Goal: Find specific page/section: Find specific page/section

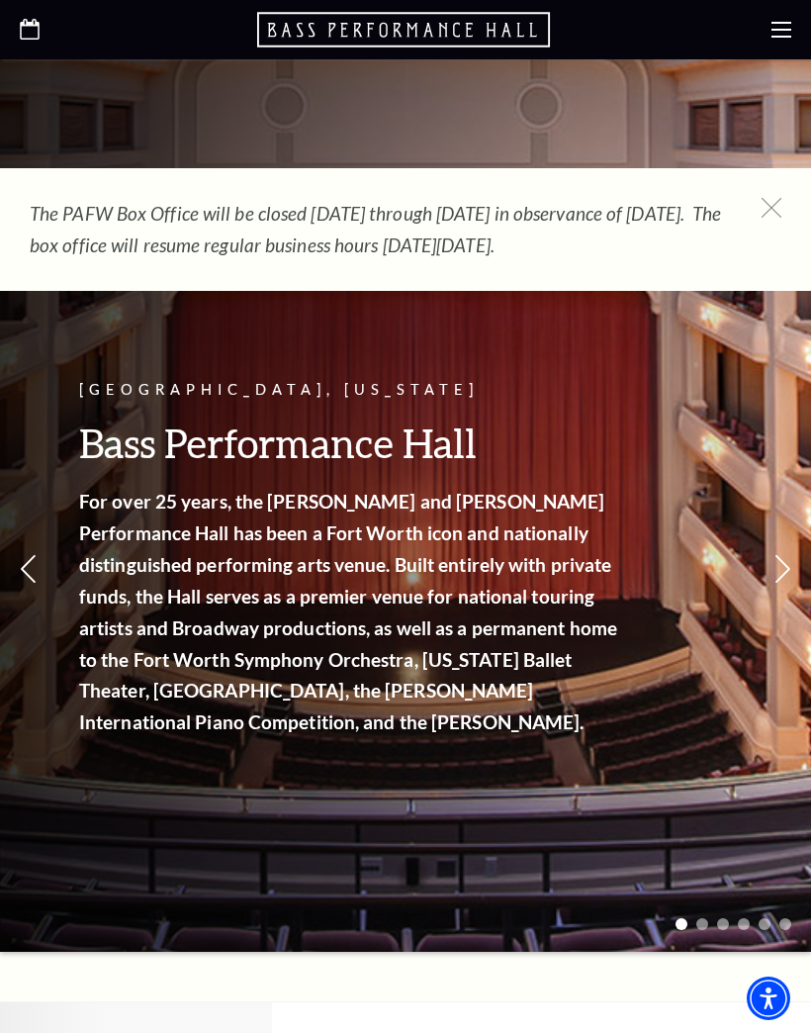
click at [782, 34] on icon at bounding box center [782, 30] width 20 height 20
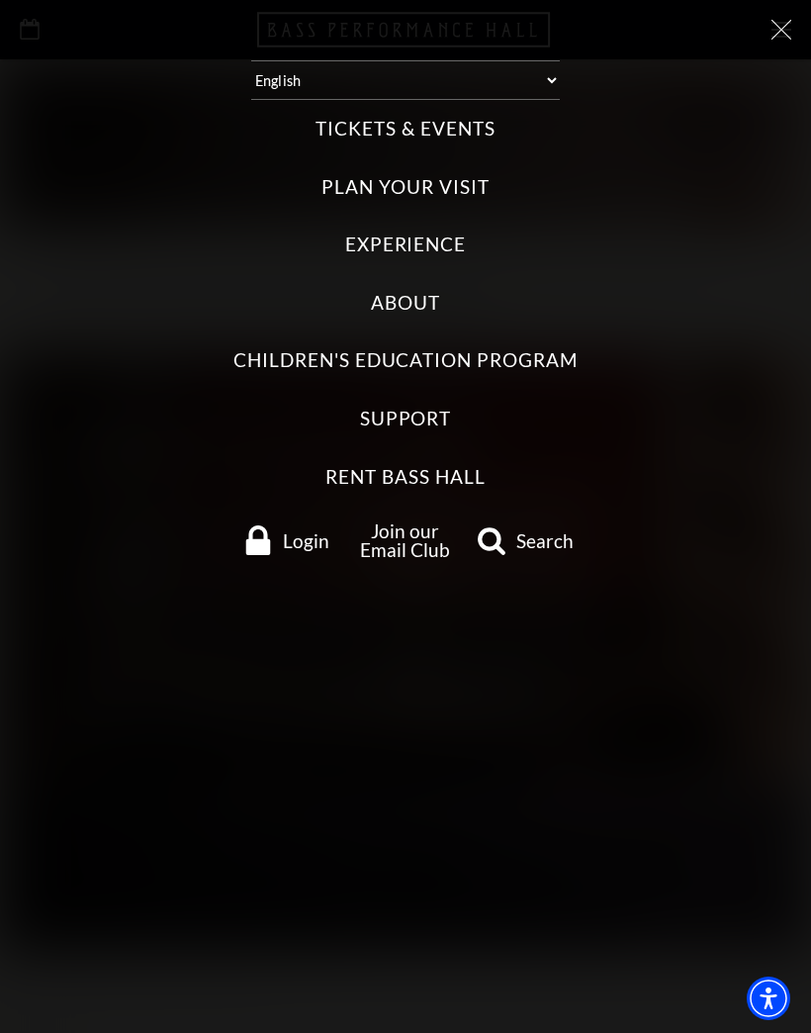
click at [788, 33] on icon at bounding box center [782, 30] width 20 height 20
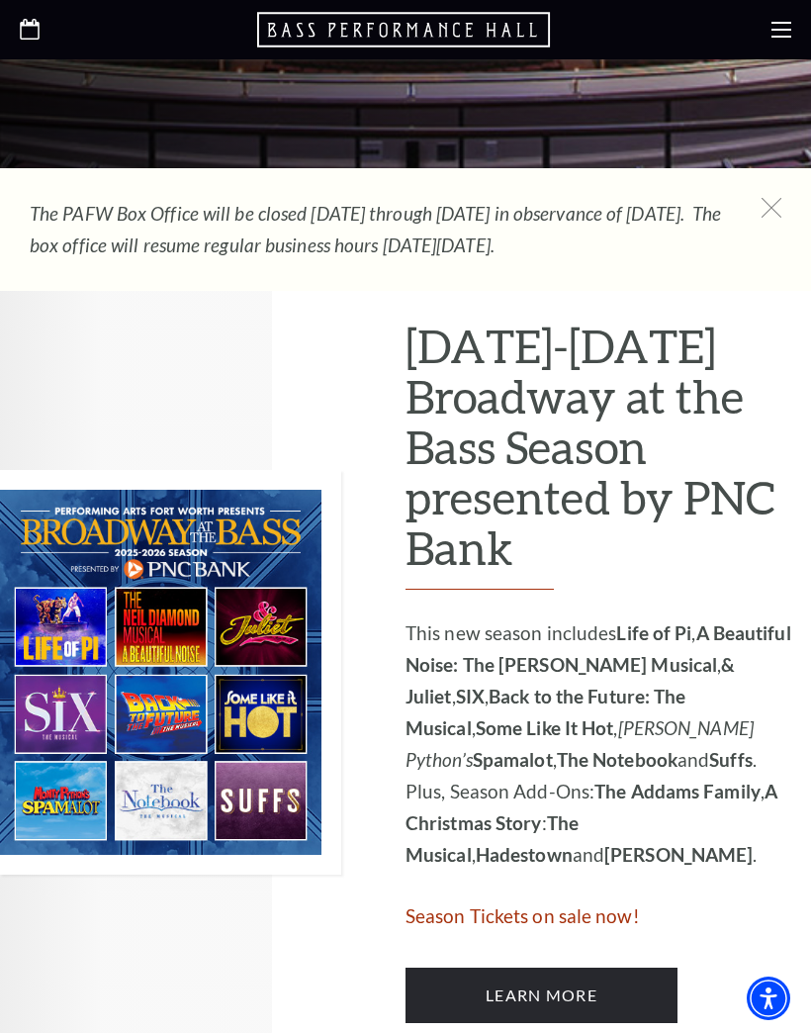
scroll to position [719, 0]
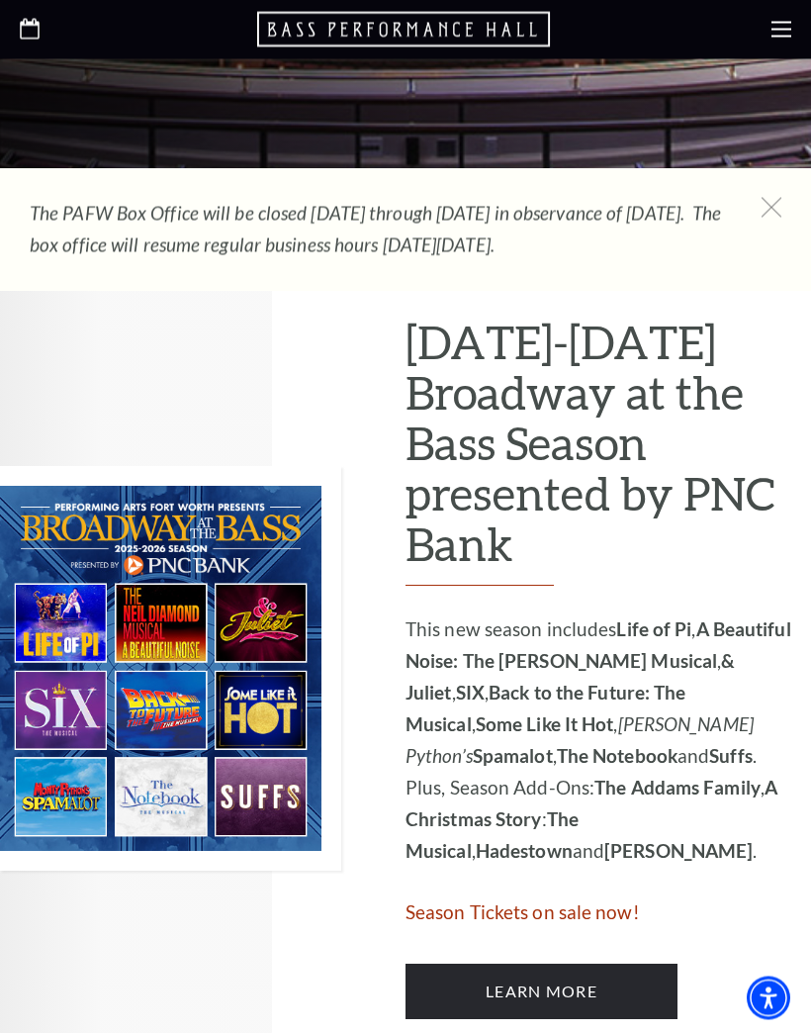
click at [565, 965] on link "Learn More" at bounding box center [542, 992] width 272 height 55
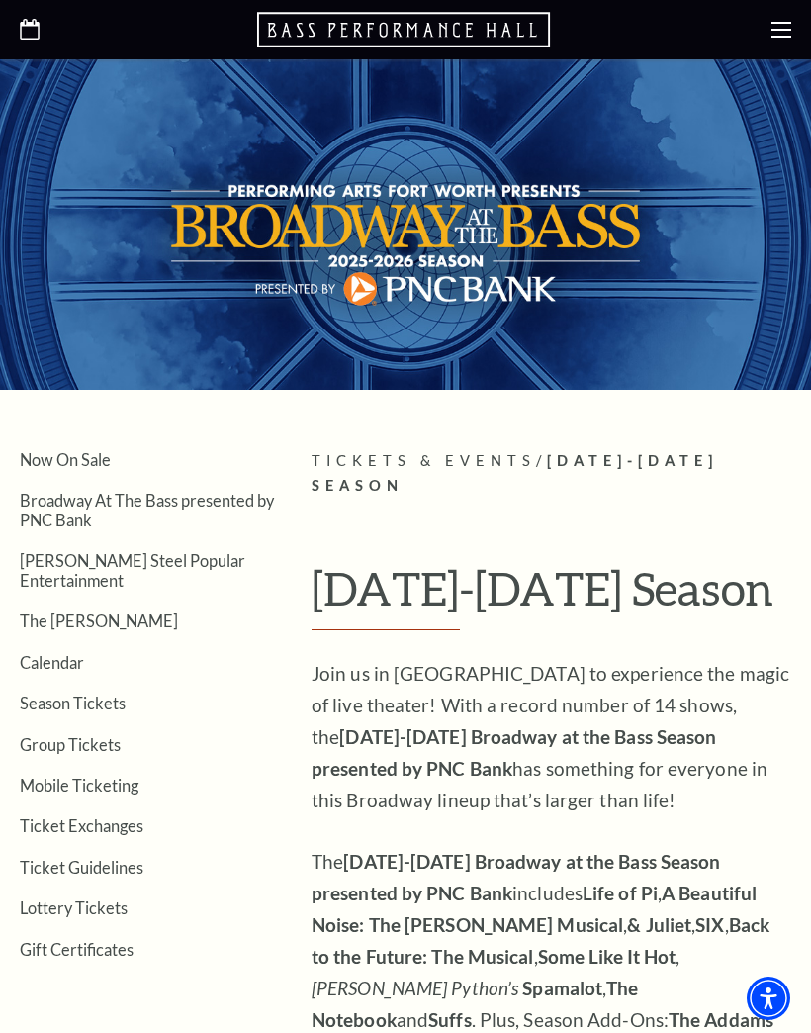
click at [63, 653] on link "Calendar" at bounding box center [52, 662] width 64 height 19
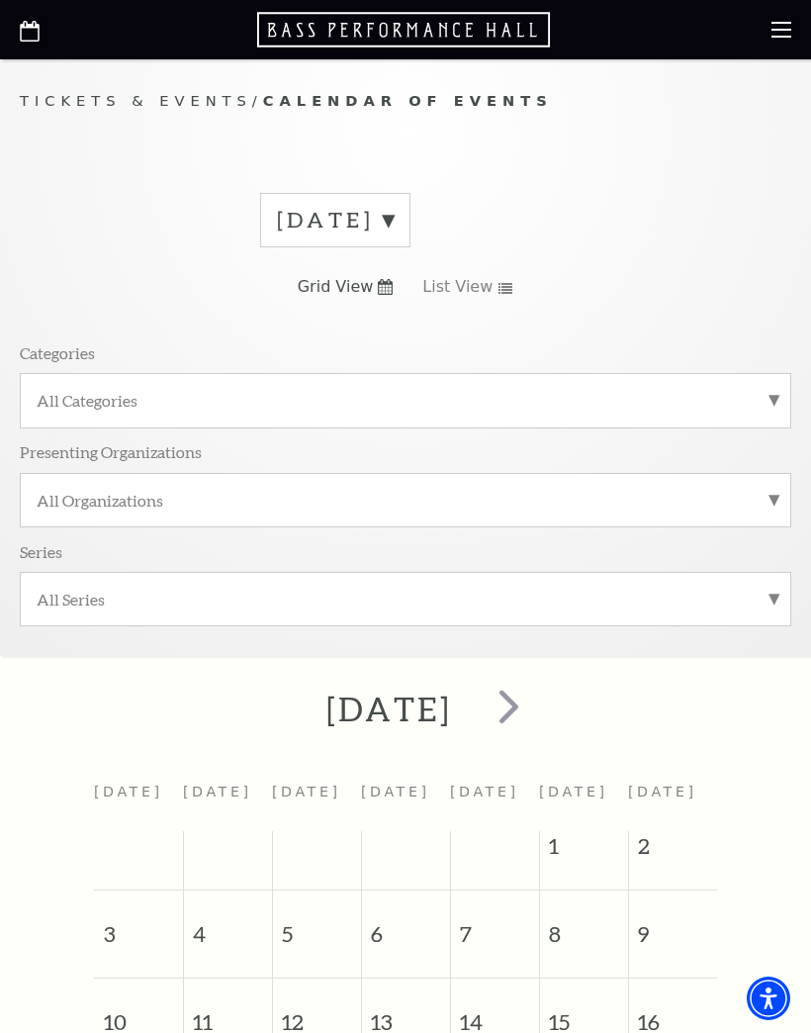
click at [310, 232] on label "August 2025" at bounding box center [335, 220] width 117 height 31
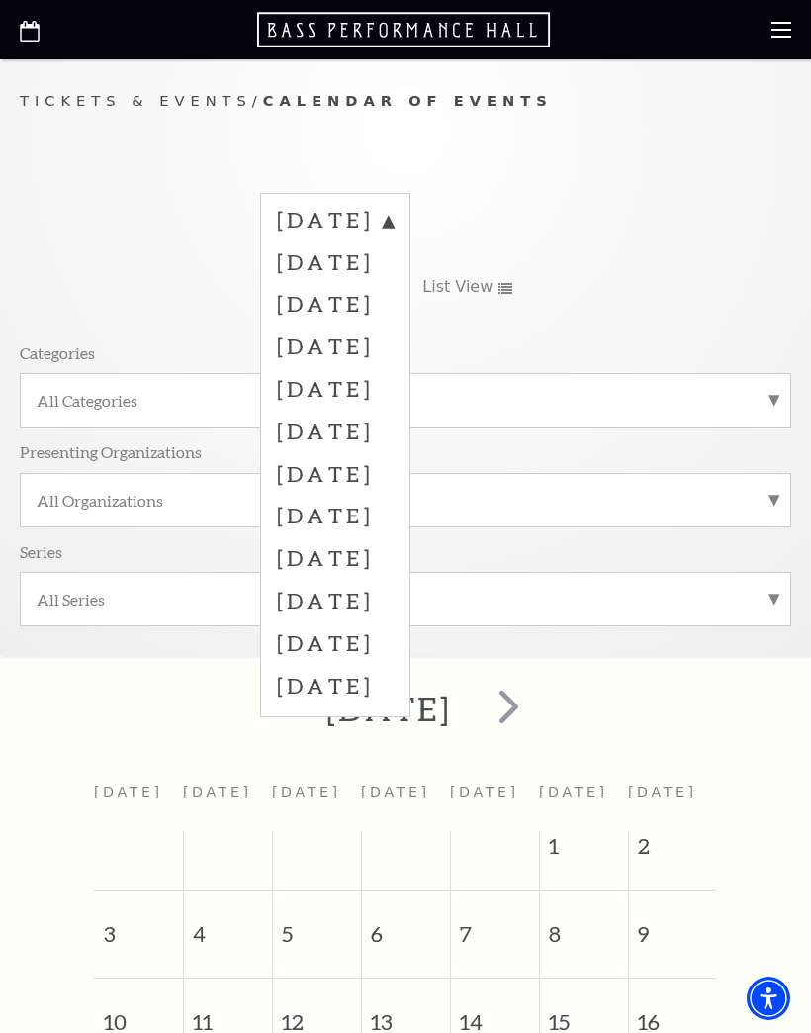
click at [316, 262] on label "September 2025" at bounding box center [335, 261] width 117 height 43
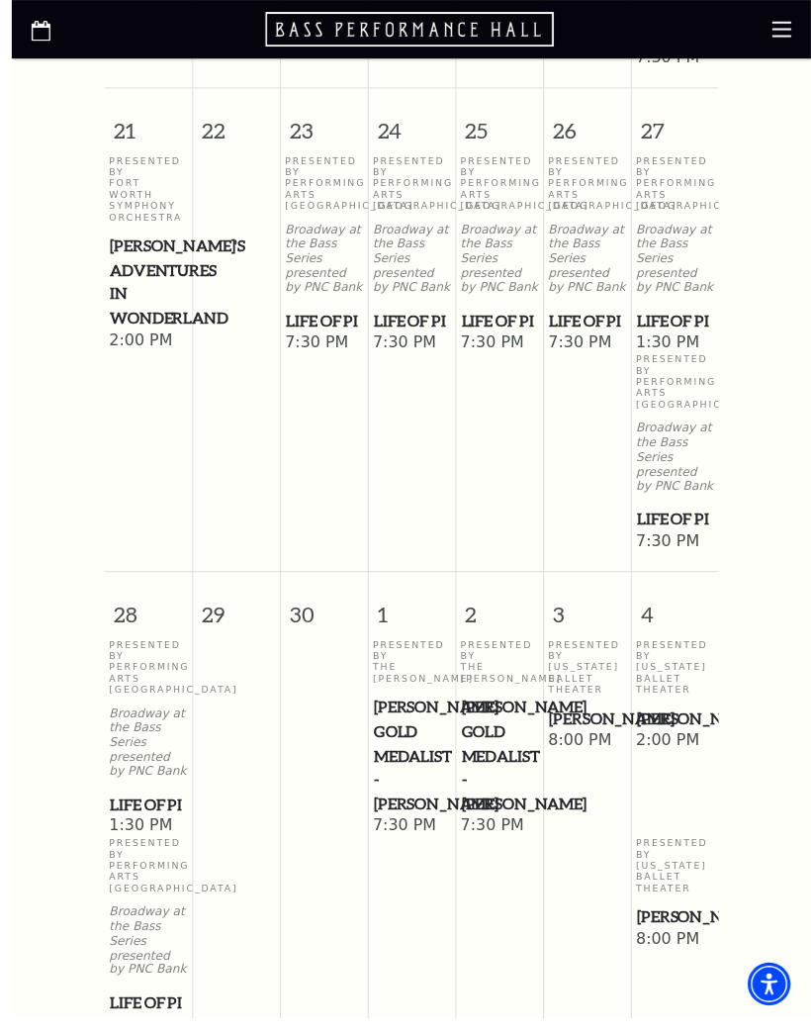
scroll to position [1869, 0]
